Goal: Task Accomplishment & Management: Manage account settings

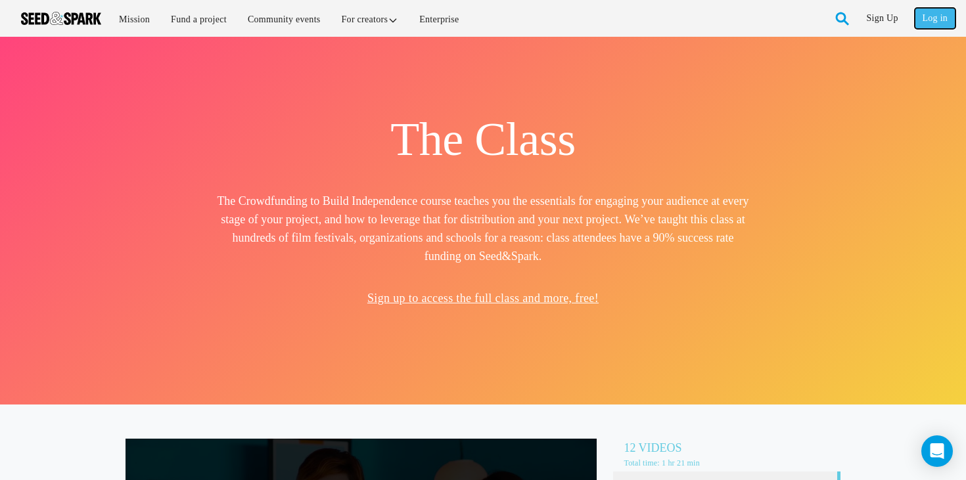
click at [939, 18] on link "Log in" at bounding box center [935, 18] width 41 height 21
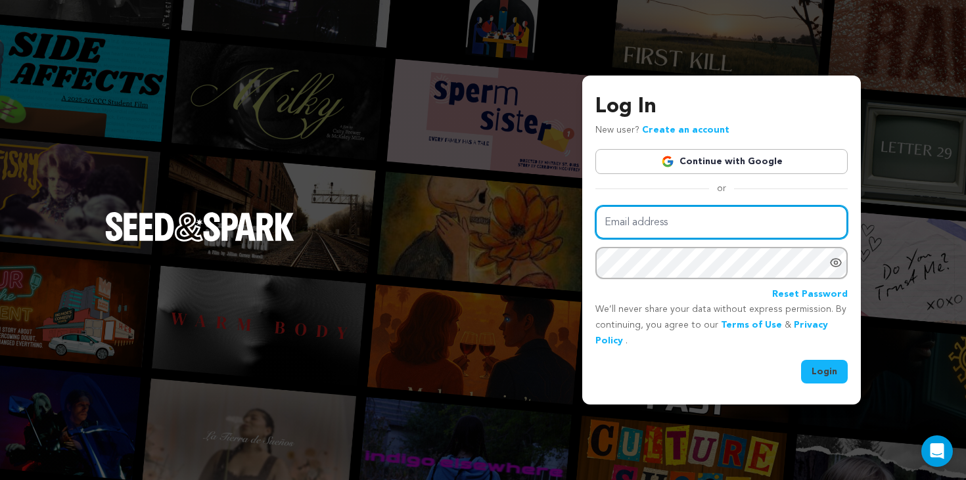
click at [620, 233] on input "Email address" at bounding box center [721, 223] width 252 height 34
type input "mckaley96@gmail.com"
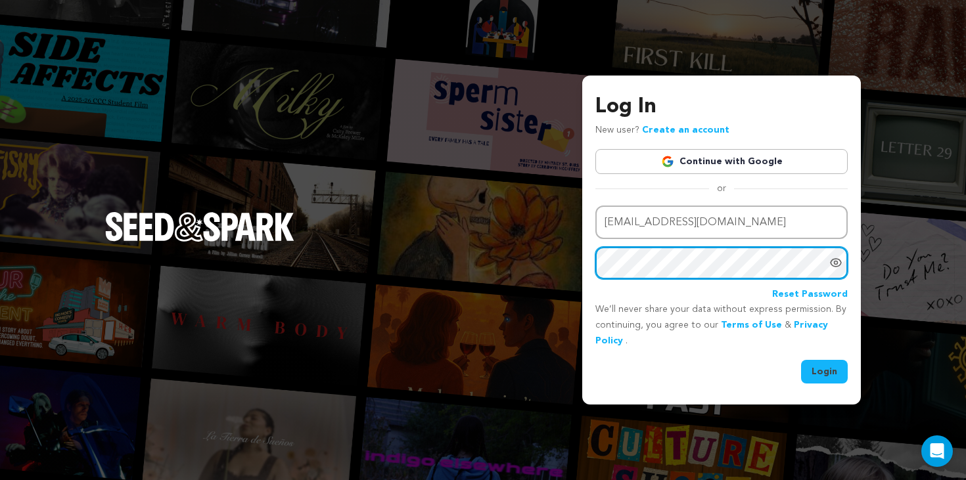
click at [801, 360] on button "Login" at bounding box center [824, 372] width 47 height 24
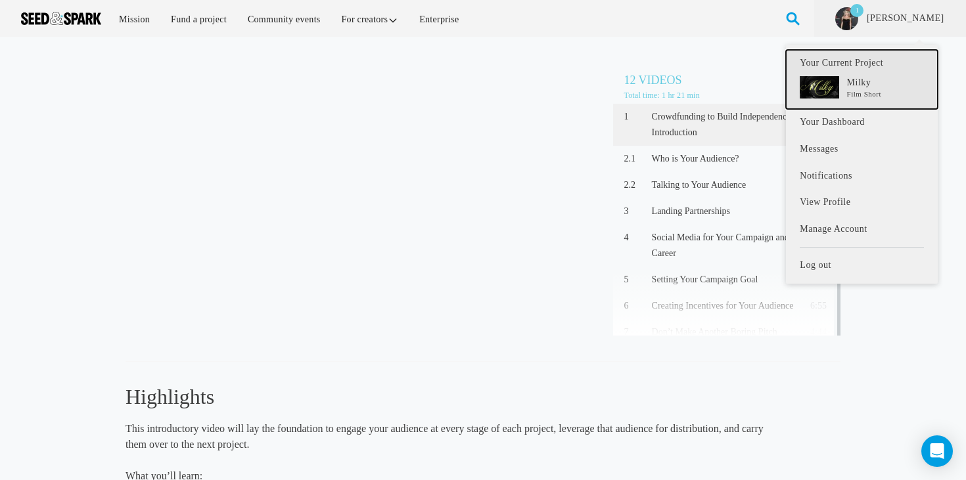
click at [876, 87] on p "Milky" at bounding box center [885, 82] width 77 height 13
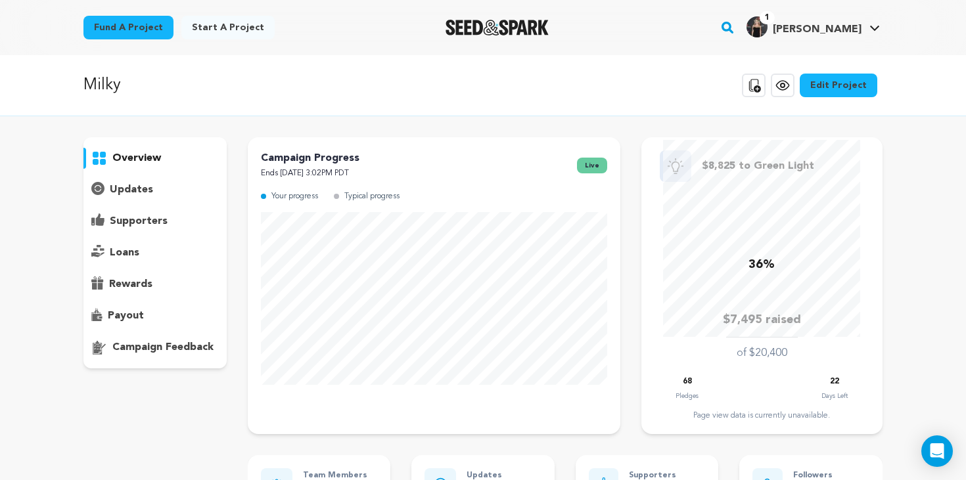
click at [131, 220] on p "supporters" at bounding box center [139, 222] width 58 height 16
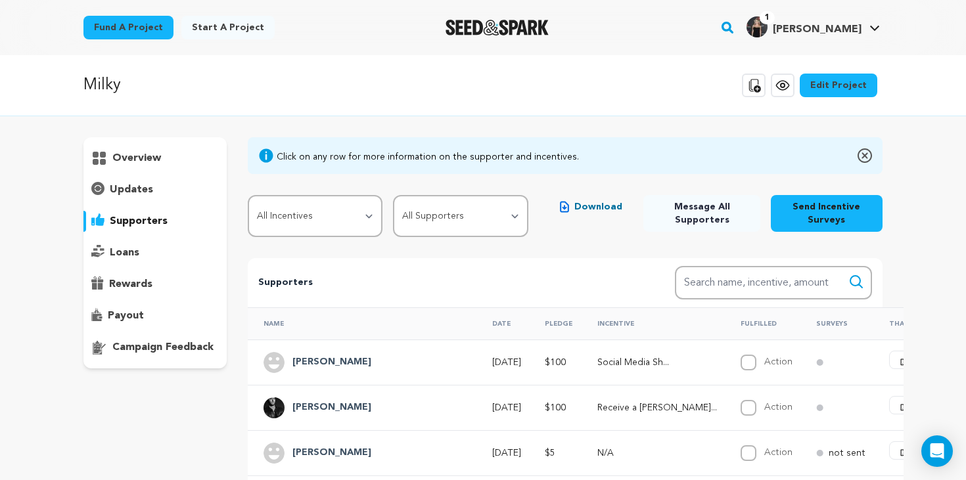
scroll to position [68, 0]
